Goal: Task Accomplishment & Management: Use online tool/utility

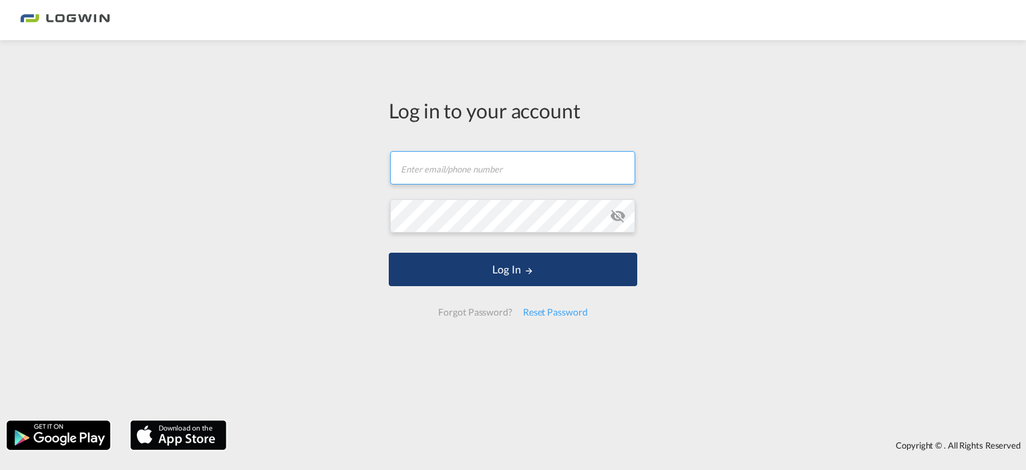
type input "[PERSON_NAME][DOMAIN_NAME][EMAIL_ADDRESS][PERSON_NAME][DOMAIN_NAME]"
click at [488, 268] on button "Log In" at bounding box center [513, 269] width 249 height 33
